Goal: Obtain resource: Download file/media

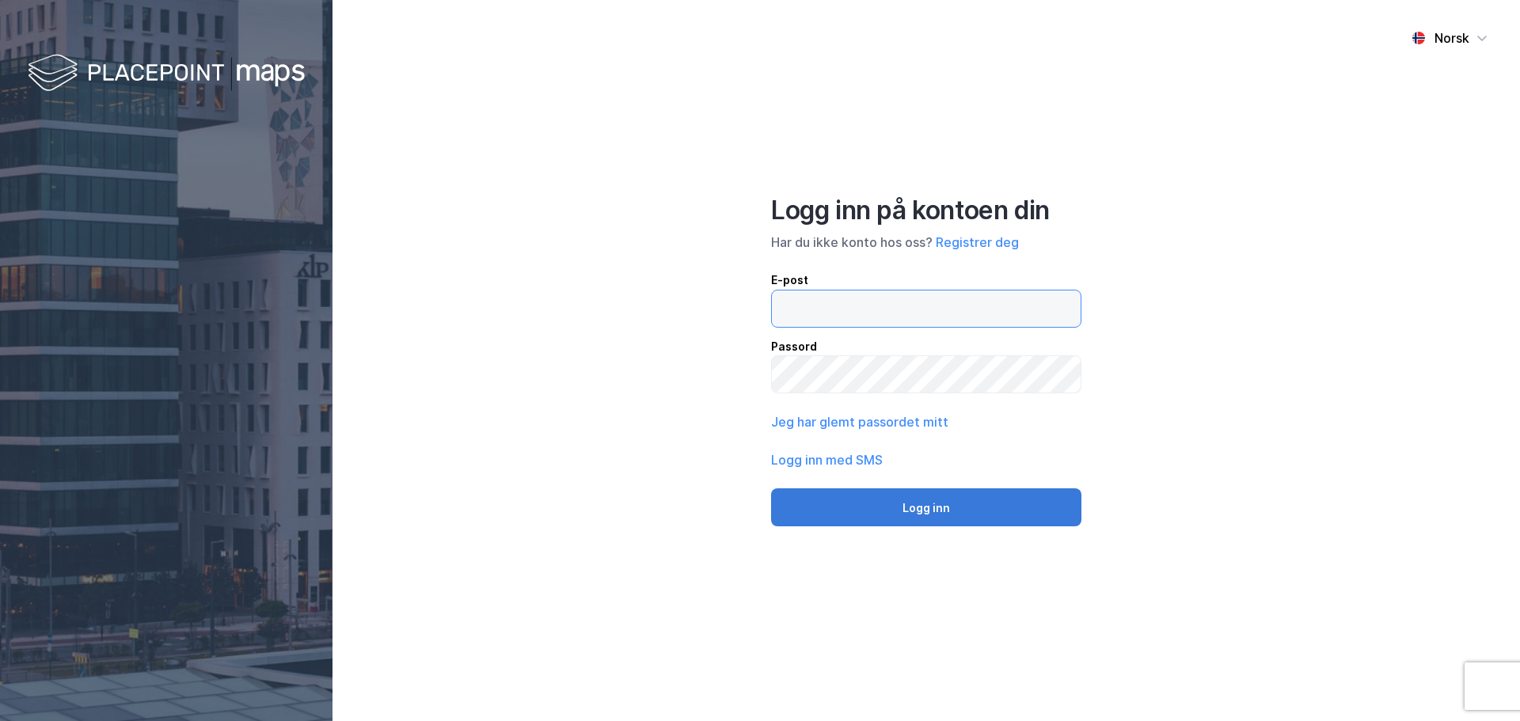
type input "[EMAIL_ADDRESS][DOMAIN_NAME]"
click at [947, 509] on button "Logg inn" at bounding box center [926, 507] width 310 height 38
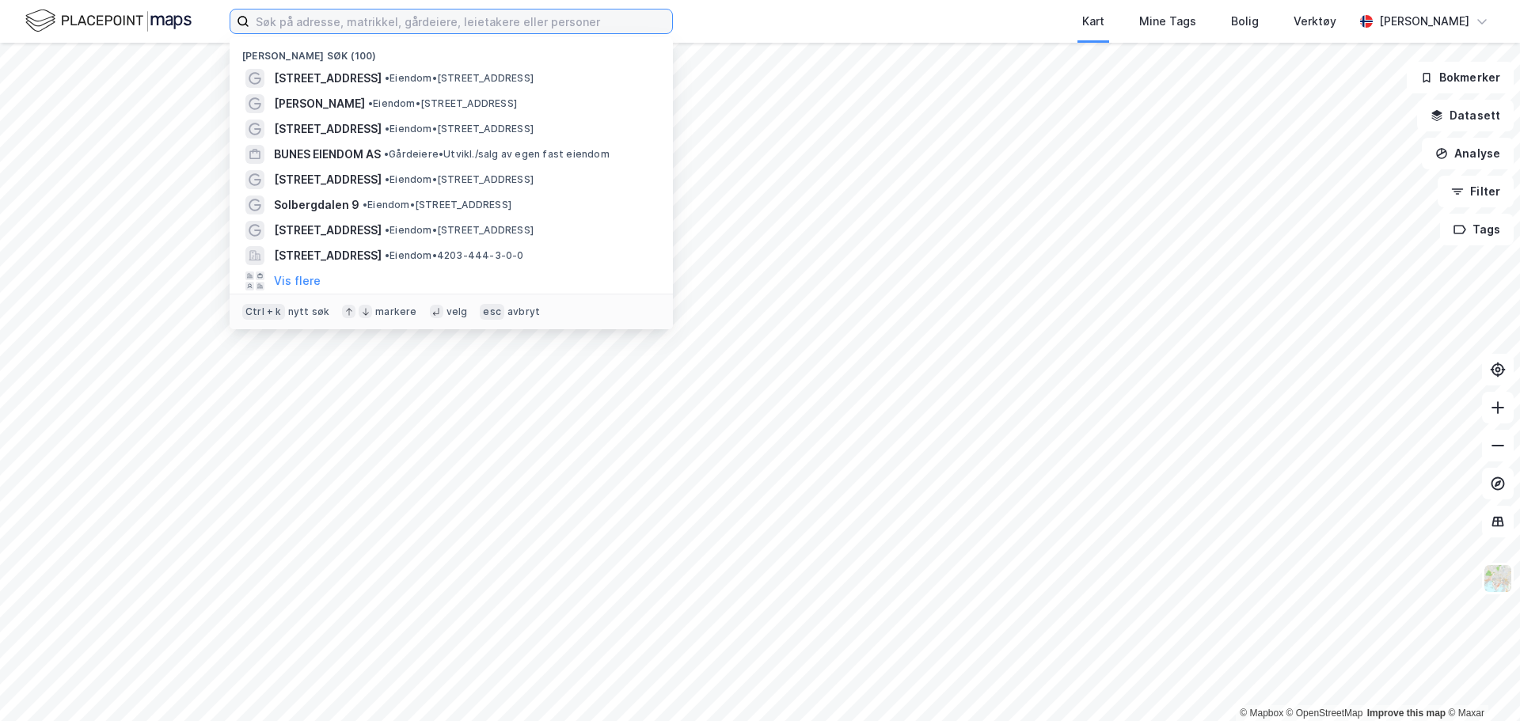
click at [430, 14] on input at bounding box center [460, 21] width 423 height 24
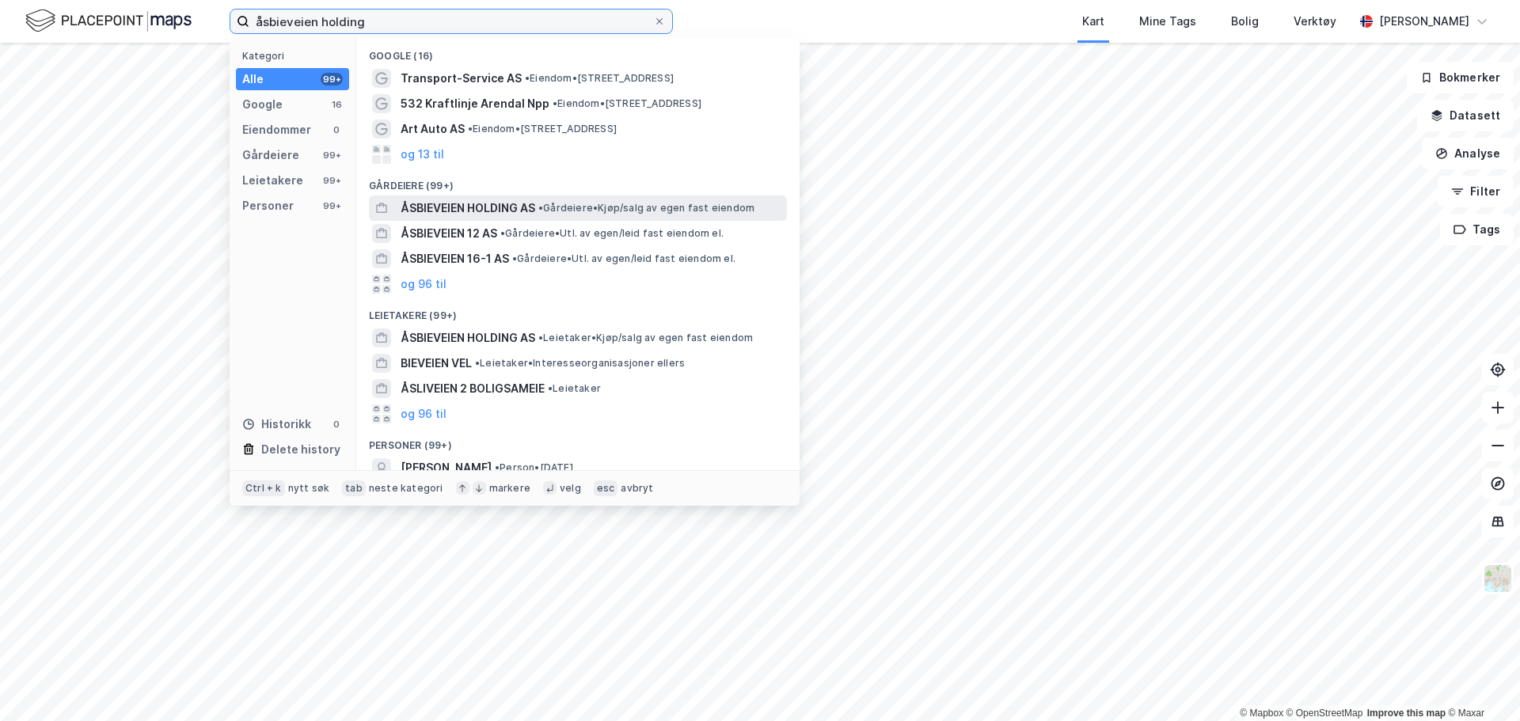
type input "åsbieveien holding"
click at [566, 206] on span "• Gårdeiere • Kjøp/salg av egen fast eiendom" at bounding box center [646, 208] width 216 height 13
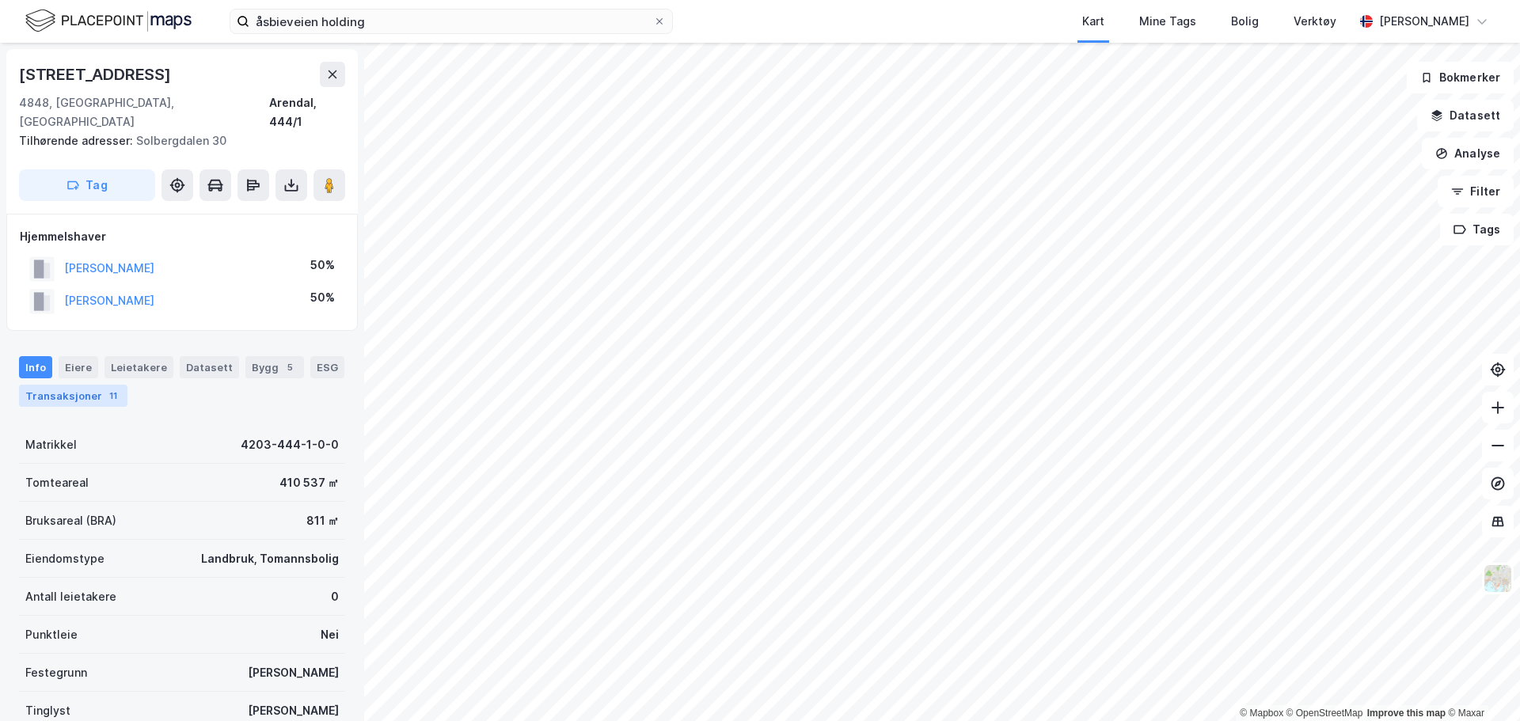
click at [74, 385] on div "Transaksjoner 11" at bounding box center [73, 396] width 108 height 22
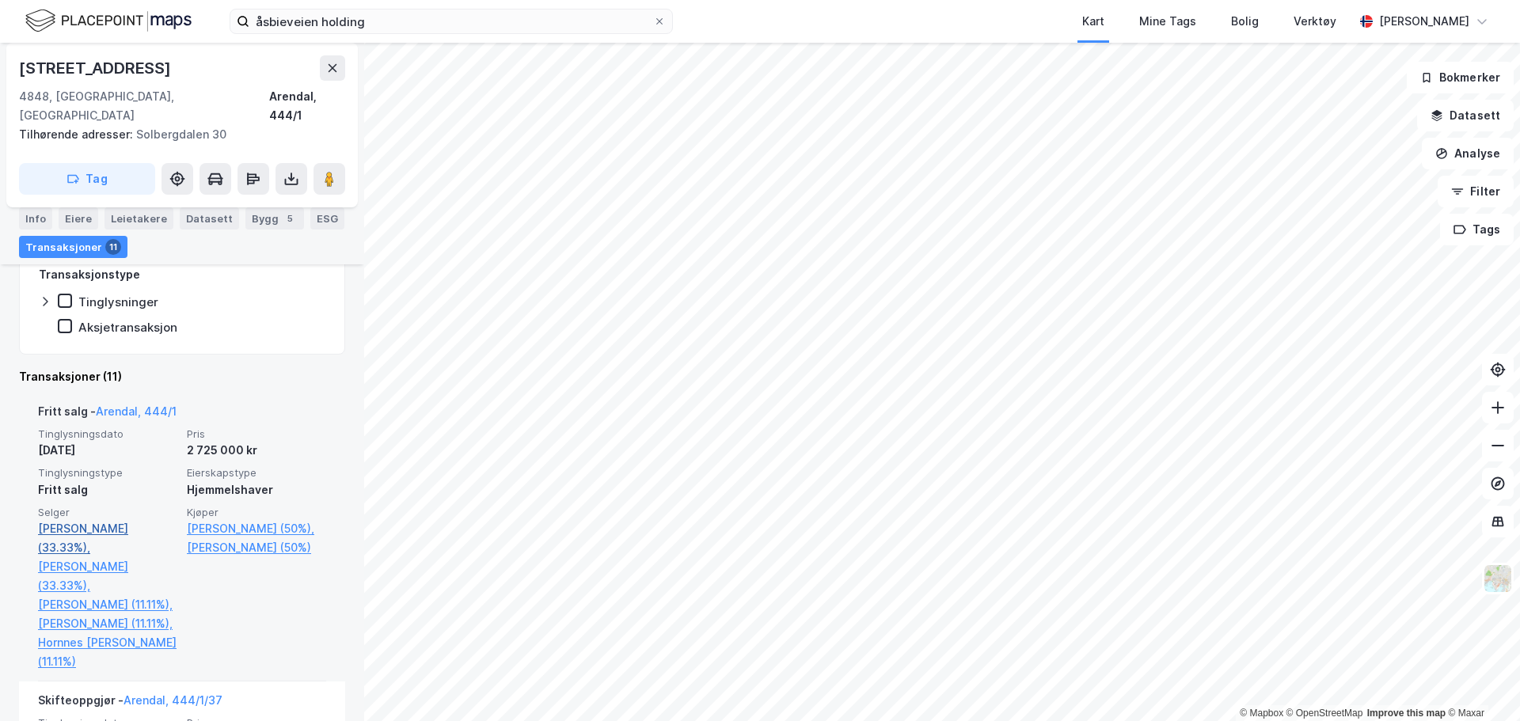
scroll to position [317, 0]
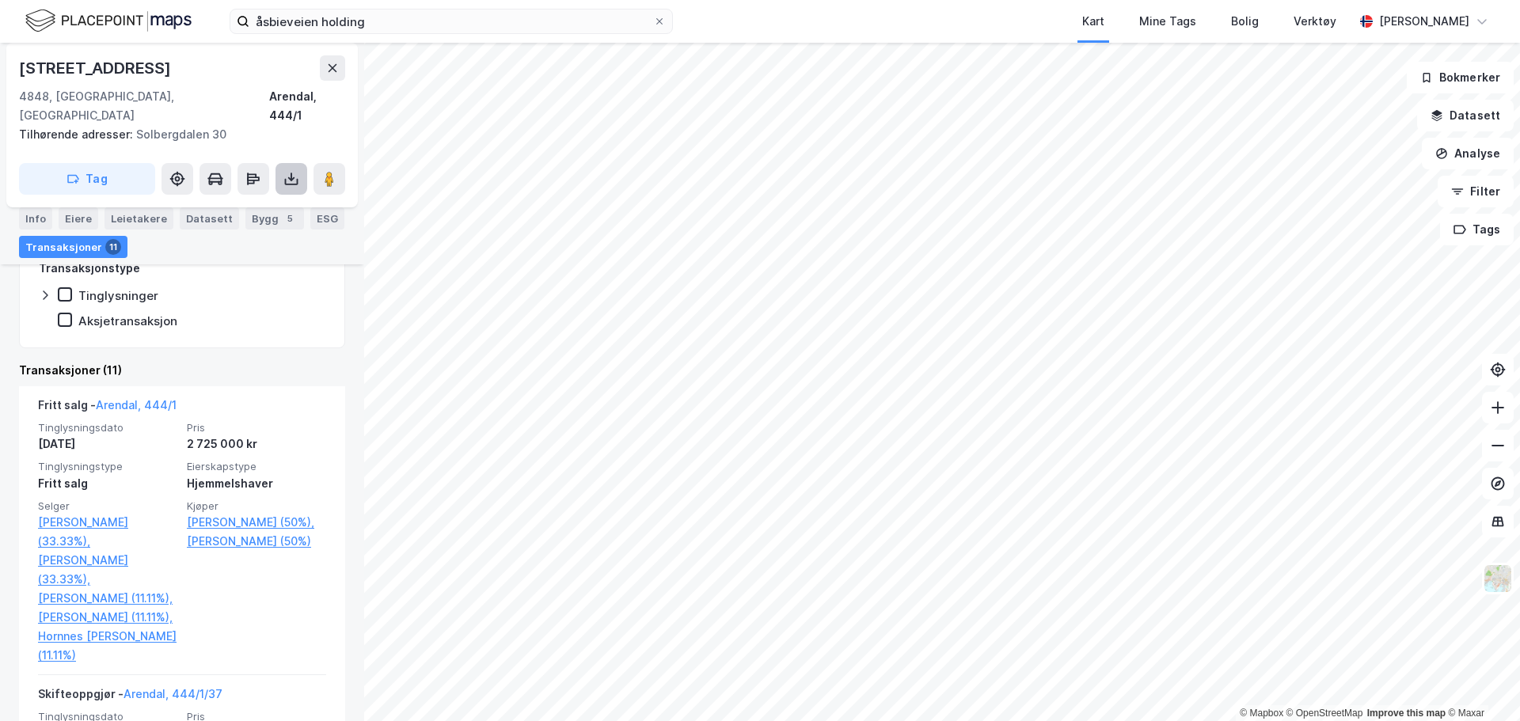
click at [288, 171] on icon at bounding box center [291, 179] width 16 height 16
click at [295, 171] on icon at bounding box center [291, 179] width 16 height 16
click at [294, 171] on icon at bounding box center [291, 179] width 16 height 16
click at [258, 204] on div "Last ned grunnbok" at bounding box center [213, 210] width 92 height 13
